Goal: Task Accomplishment & Management: Use online tool/utility

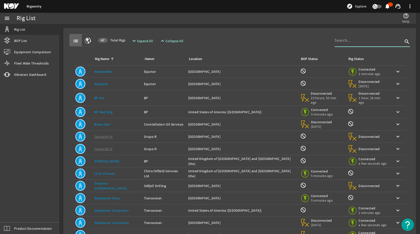
click at [344, 41] on input at bounding box center [369, 40] width 68 height 6
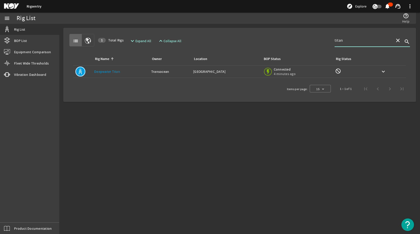
type input "titan"
click at [111, 73] on link "Deepwater Titan" at bounding box center [107, 71] width 26 height 5
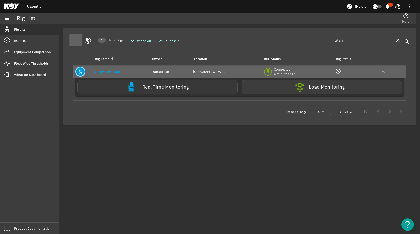
click at [170, 83] on div "Real Time Monitoring" at bounding box center [157, 87] width 160 height 15
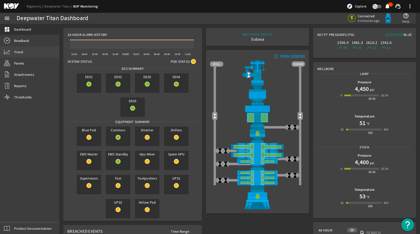
click at [30, 51] on link "Trend" at bounding box center [29, 52] width 59 height 11
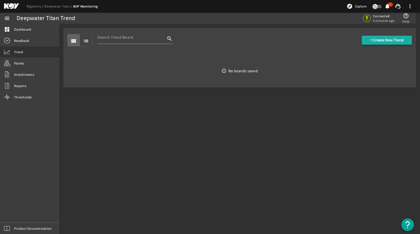
click at [380, 41] on span "+ Create New Trend" at bounding box center [387, 40] width 33 height 5
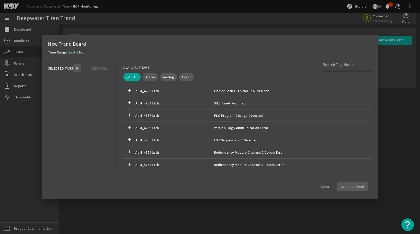
click at [335, 66] on input at bounding box center [345, 65] width 45 height 6
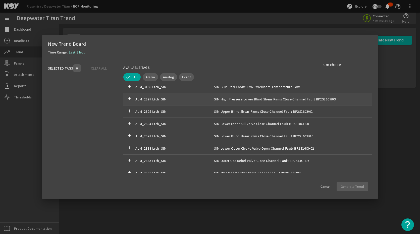
scroll to position [25, 0]
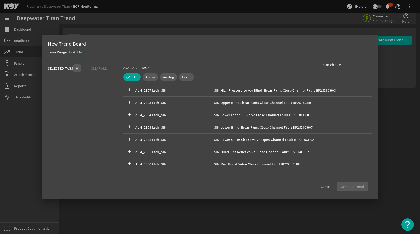
click at [346, 64] on input "sim choke" at bounding box center [345, 65] width 45 height 6
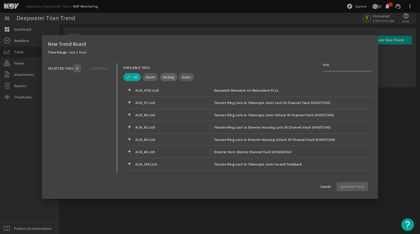
click at [174, 81] on button "Analog" at bounding box center [168, 77] width 17 height 8
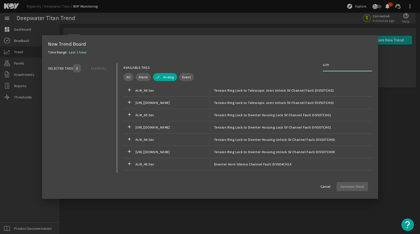
click at [337, 66] on input "sim" at bounding box center [345, 65] width 45 height 6
type input "s"
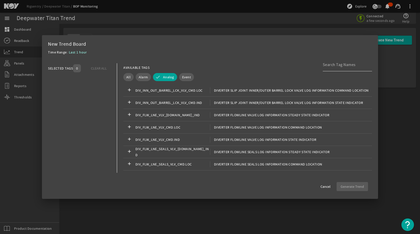
click at [343, 68] on div at bounding box center [345, 64] width 45 height 13
drag, startPoint x: 343, startPoint y: 68, endPoint x: 339, endPoint y: 66, distance: 5.0
click at [339, 66] on input at bounding box center [345, 65] width 45 height 6
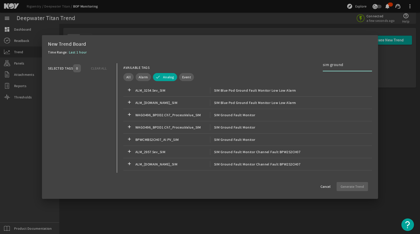
type input "sim ground"
click at [352, 65] on input "sim ground" at bounding box center [345, 65] width 45 height 6
click at [356, 66] on input "sim ground" at bounding box center [345, 65] width 45 height 6
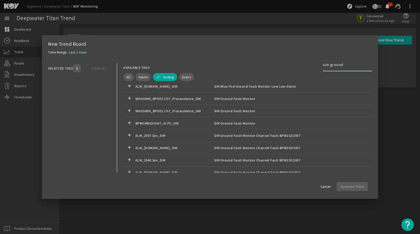
scroll to position [50, 0]
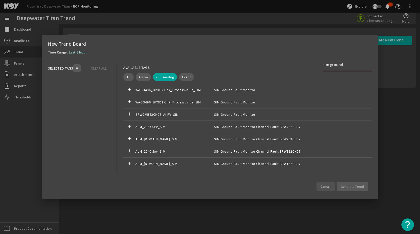
click at [326, 187] on span "Cancel" at bounding box center [326, 186] width 10 height 5
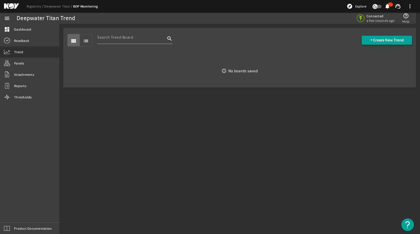
click at [368, 37] on span at bounding box center [387, 40] width 50 height 12
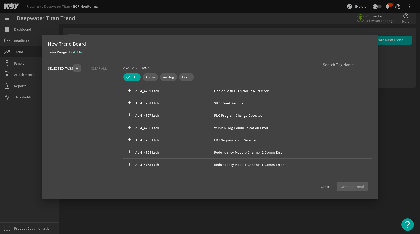
click at [325, 65] on input at bounding box center [345, 65] width 45 height 6
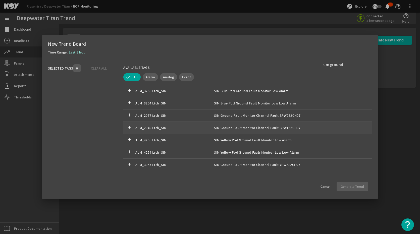
scroll to position [25, 0]
type input "sim ground"
click at [164, 81] on div "Analog" at bounding box center [167, 77] width 19 height 10
click at [167, 79] on span "Analog" at bounding box center [168, 77] width 11 height 5
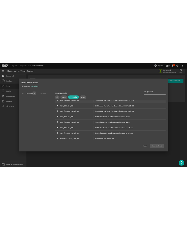
scroll to position [126, 0]
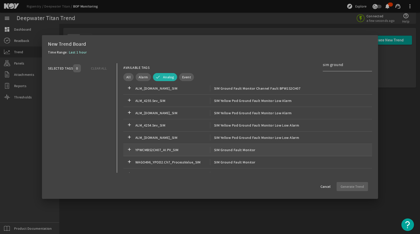
click at [239, 152] on span "SIM Ground Fault Monitor" at bounding box center [233, 150] width 46 height 6
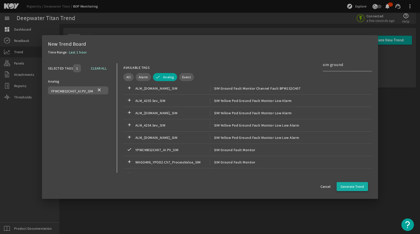
click at [350, 187] on span "Generate Trend" at bounding box center [352, 186] width 23 height 5
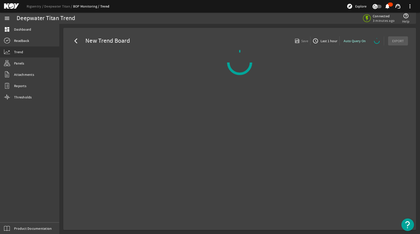
select select "ALL"
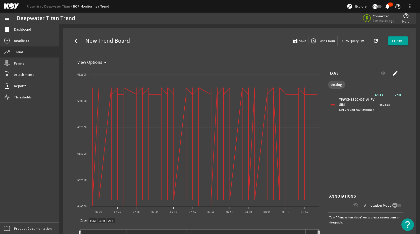
click at [341, 107] on div "YPWCMBS2CH07_AI.PV_SIM SIM Ground Fault Monitor" at bounding box center [358, 104] width 39 height 15
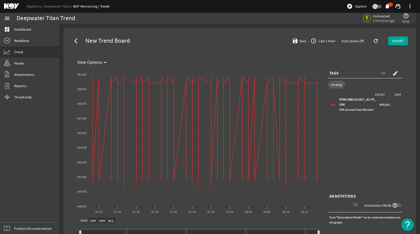
click at [321, 40] on span "Last 1 hour" at bounding box center [327, 40] width 18 height 5
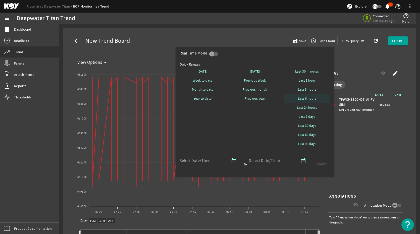
click at [310, 100] on span "Last 6 hours" at bounding box center [307, 98] width 18 height 5
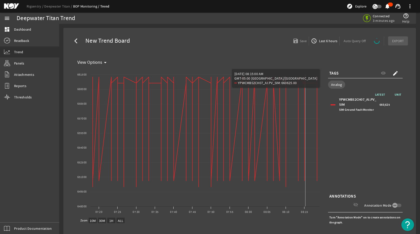
select select "ALL"
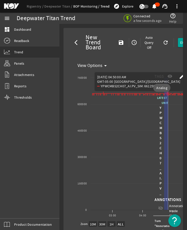
drag, startPoint x: 164, startPoint y: 132, endPoint x: 168, endPoint y: 186, distance: 54.0
